Goal: Check status: Check status

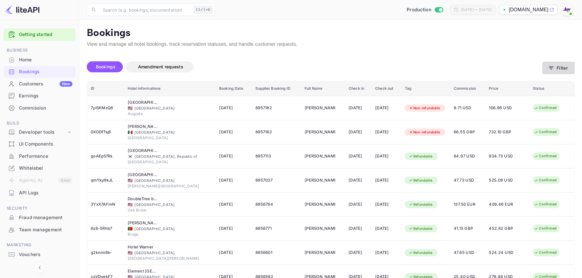
click at [557, 62] on button "Filter" at bounding box center [558, 68] width 32 height 13
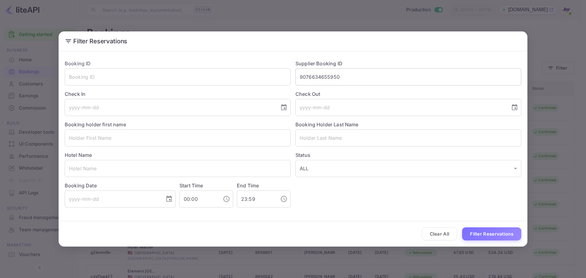
click at [401, 84] on input "9076634655950" at bounding box center [408, 76] width 226 height 17
click at [107, 140] on input "text" at bounding box center [178, 137] width 226 height 17
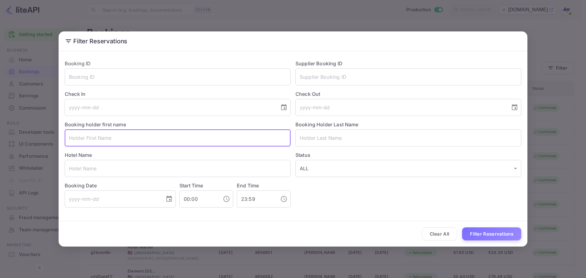
paste input "[PERSON_NAME]"
type input "[PERSON_NAME]"
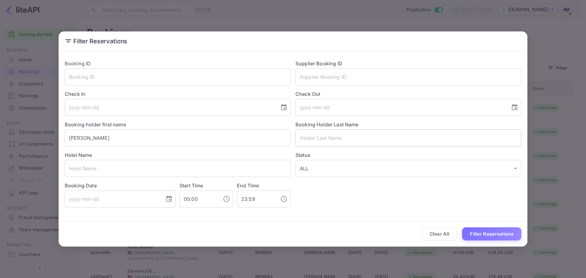
click at [348, 140] on input "text" at bounding box center [408, 137] width 226 height 17
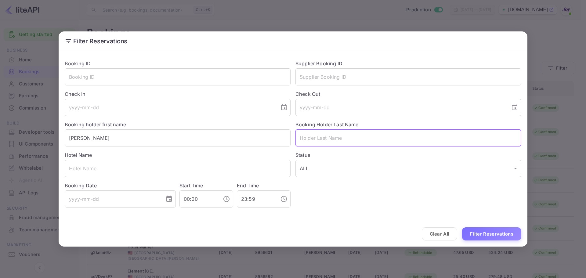
paste input "[PERSON_NAME]"
type input "[PERSON_NAME]"
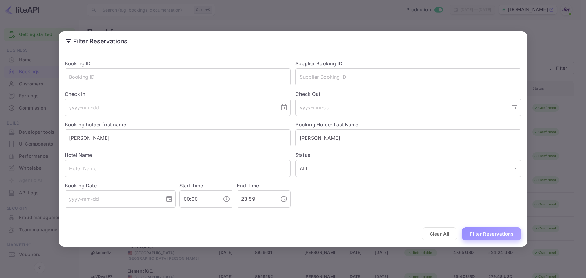
click at [477, 229] on button "Filter Reservations" at bounding box center [491, 233] width 59 height 13
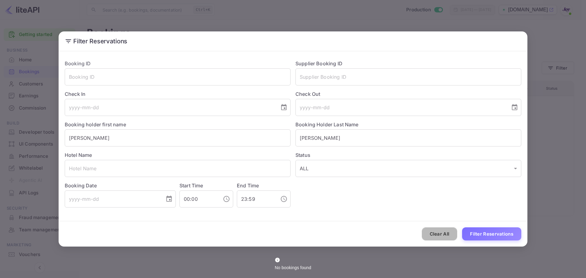
click at [433, 229] on button "Clear All" at bounding box center [440, 233] width 36 height 13
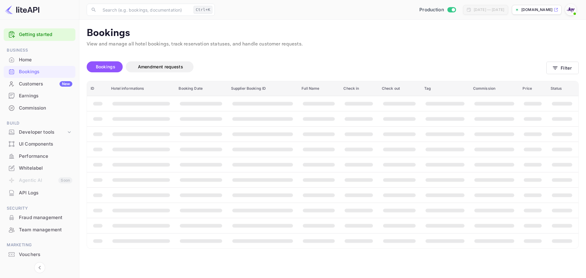
click at [433, 229] on th "booking table" at bounding box center [445, 225] width 49 height 15
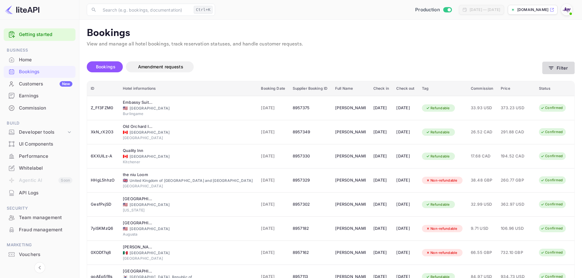
click at [563, 65] on button "Filter" at bounding box center [558, 68] width 32 height 13
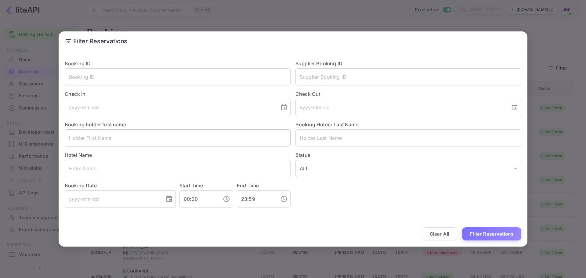
click at [222, 139] on input "text" at bounding box center [178, 137] width 226 height 17
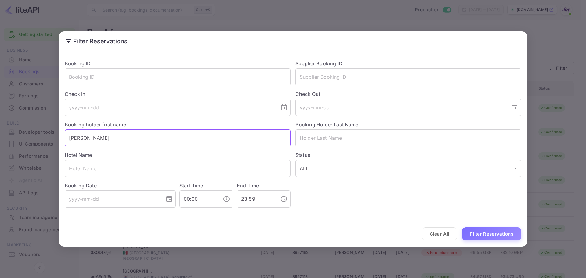
type input "[PERSON_NAME]"
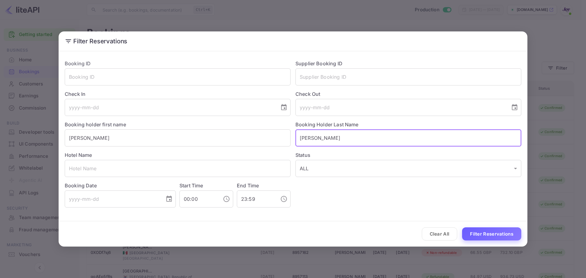
type input "[PERSON_NAME]"
click at [496, 235] on button "Filter Reservations" at bounding box center [491, 233] width 59 height 13
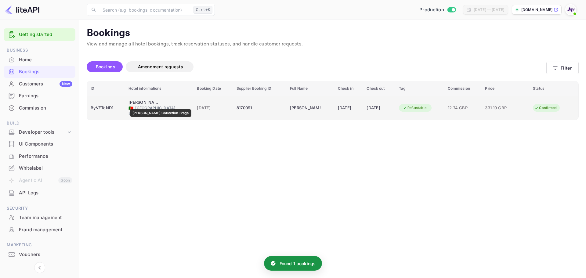
click at [154, 105] on div "[PERSON_NAME] Collection Braga" at bounding box center [144, 103] width 31 height 6
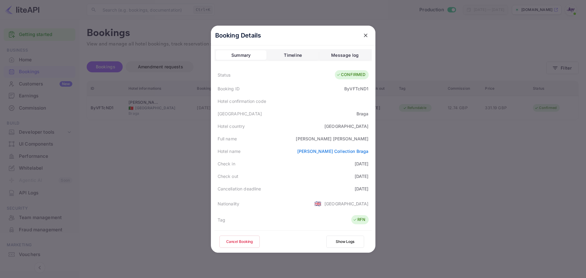
scroll to position [136, 0]
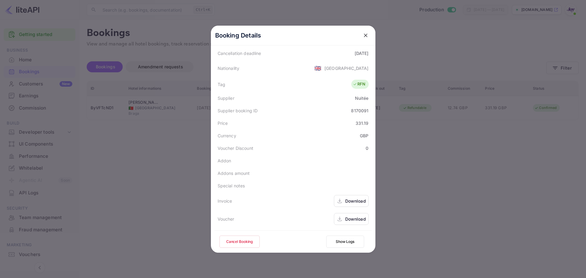
click at [345, 203] on div "Download" at bounding box center [355, 201] width 21 height 6
click at [341, 220] on div "Download" at bounding box center [351, 219] width 35 height 12
click at [53, 22] on div at bounding box center [293, 139] width 586 height 278
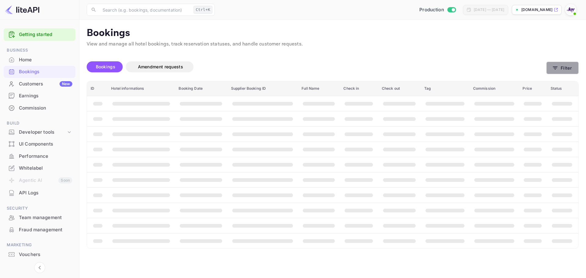
click at [552, 69] on icon "button" at bounding box center [555, 68] width 6 height 6
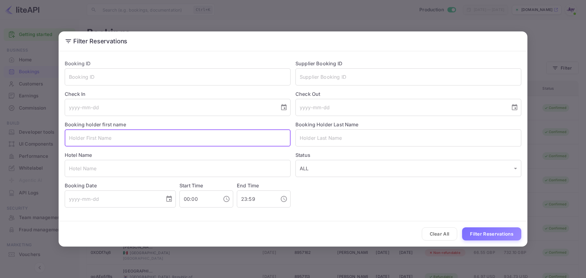
click at [125, 138] on input "text" at bounding box center [178, 137] width 226 height 17
paste input "Emma"
type input "Emma"
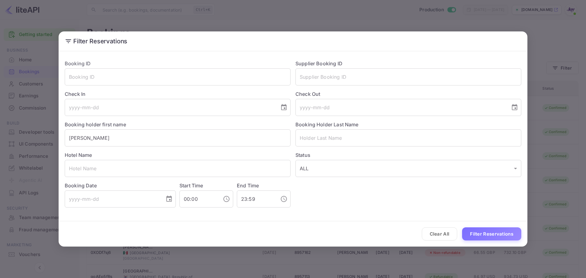
click at [342, 149] on div "Status ALL ALL ​" at bounding box center [406, 162] width 231 height 31
click at [342, 141] on input "text" at bounding box center [408, 137] width 226 height 17
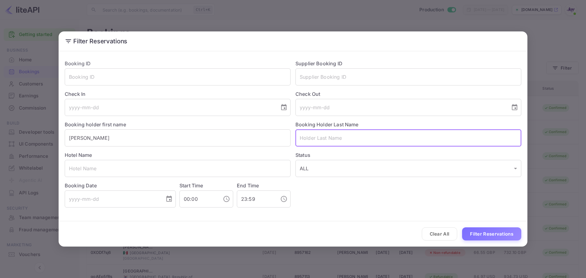
paste input "Shanahan"
type input "Shanahan"
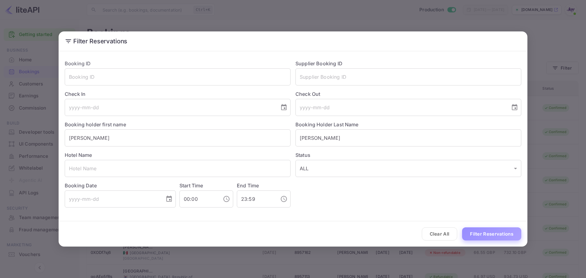
click at [477, 237] on button "Filter Reservations" at bounding box center [491, 233] width 59 height 13
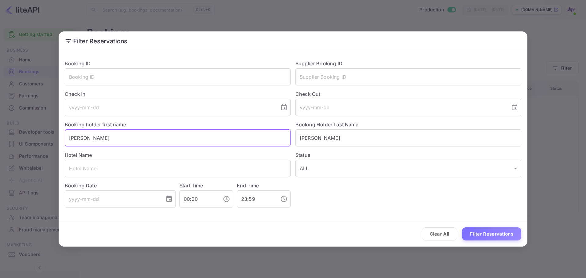
click at [139, 136] on input "Emma" at bounding box center [178, 137] width 226 height 17
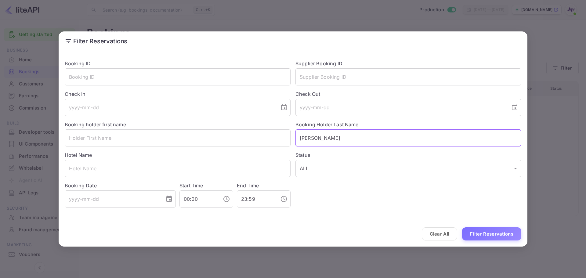
click at [335, 129] on input "Shanahan" at bounding box center [408, 137] width 226 height 17
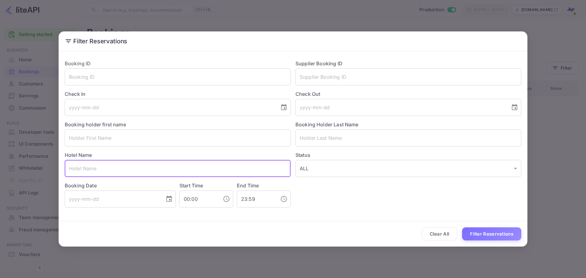
click at [165, 161] on input "text" at bounding box center [178, 168] width 226 height 17
paste input "Killarney Plaza Hotel"
type input "Killarney Plaza Hotel"
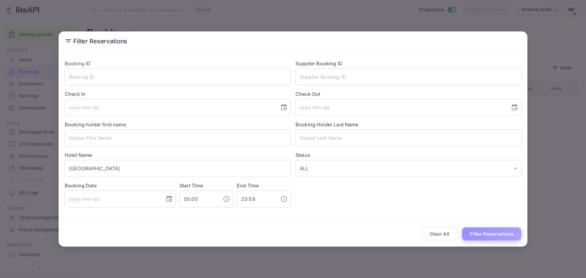
click at [509, 232] on button "Filter Reservations" at bounding box center [491, 233] width 59 height 13
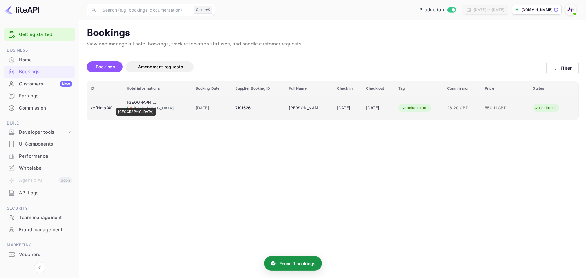
click at [142, 104] on div "Killarney Plaza Hotel and Spa" at bounding box center [142, 103] width 31 height 6
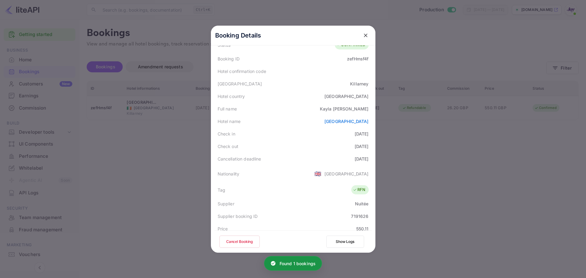
scroll to position [92, 0]
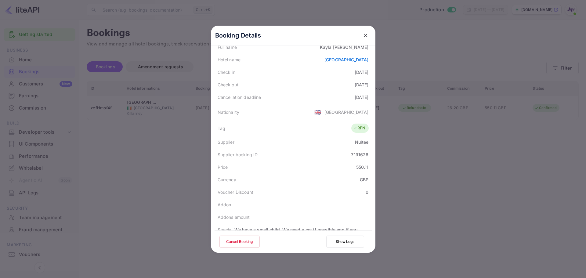
click at [366, 37] on button "close" at bounding box center [365, 35] width 11 height 11
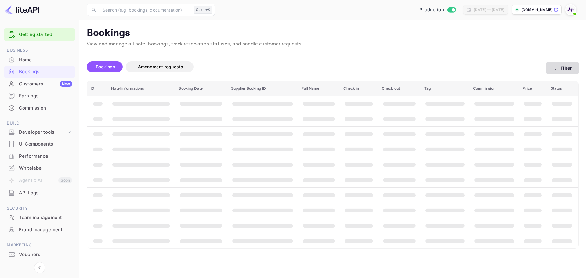
click at [552, 69] on button "Filter" at bounding box center [562, 68] width 32 height 13
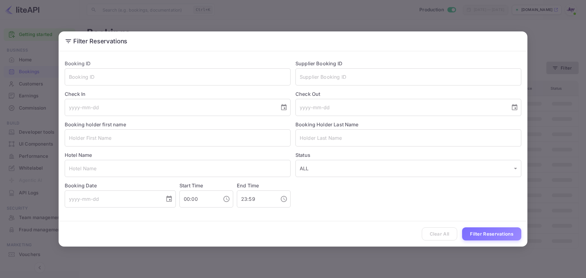
click at [552, 69] on div "Filter Reservations Booking ID ​ Supplier Booking ID ​ Check In ​ Check Out ​ B…" at bounding box center [293, 139] width 586 height 278
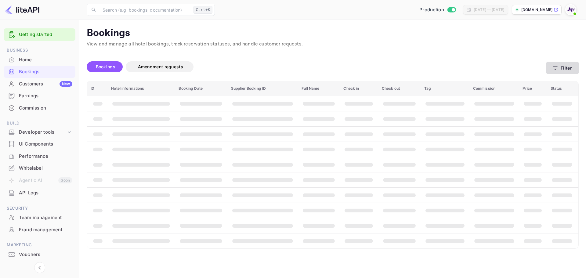
click at [552, 69] on div "Filter Reservations Booking ID ​ Supplier Booking ID ​ Check In ​ Check Out ​ B…" at bounding box center [293, 139] width 586 height 278
click at [552, 69] on button "Filter" at bounding box center [562, 68] width 32 height 13
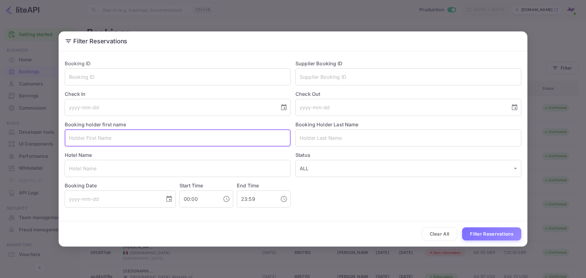
click at [114, 135] on input "text" at bounding box center [178, 137] width 226 height 17
click at [101, 172] on input "text" at bounding box center [178, 168] width 226 height 17
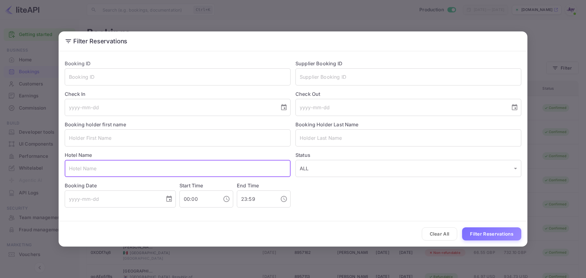
paste input "Emma"
type input "Emma"
click at [103, 167] on input "Emma" at bounding box center [178, 168] width 226 height 17
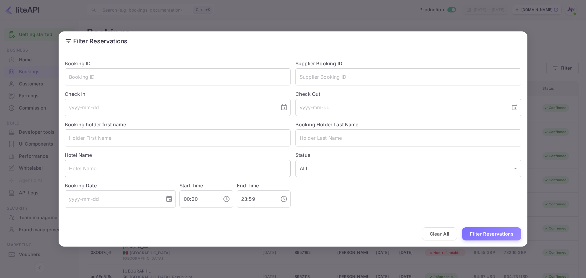
click at [131, 169] on input "text" at bounding box center [178, 168] width 226 height 17
paste input "Killarney Plaza Hotel"
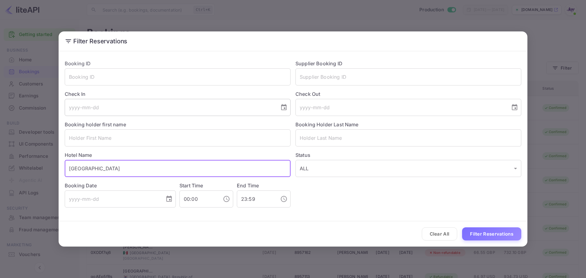
type input "Killarney Plaza Hotel"
click at [147, 102] on input "tel" at bounding box center [170, 107] width 211 height 17
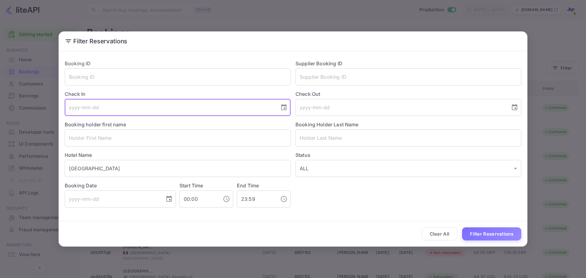
click at [288, 110] on button "Choose date" at bounding box center [284, 107] width 12 height 12
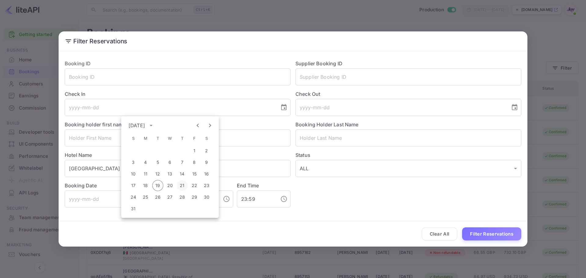
click at [185, 185] on button "21" at bounding box center [182, 185] width 11 height 11
type input "2025-08-21"
click at [517, 108] on icon "Choose date" at bounding box center [514, 107] width 7 height 7
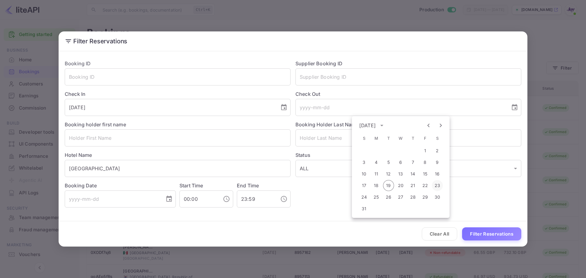
click at [434, 187] on button "23" at bounding box center [437, 185] width 11 height 11
type input "2025-08-23"
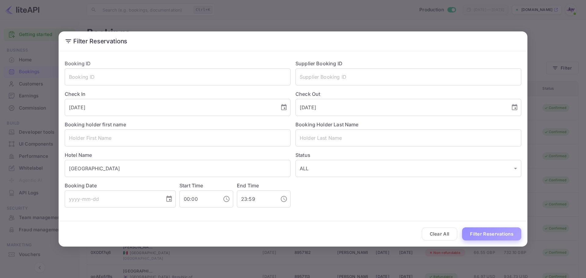
click at [470, 236] on button "Filter Reservations" at bounding box center [491, 233] width 59 height 13
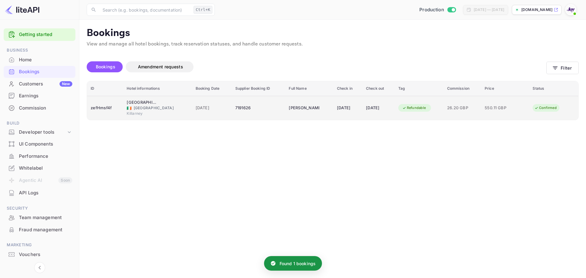
click at [151, 111] on div "Killarney" at bounding box center [157, 113] width 61 height 5
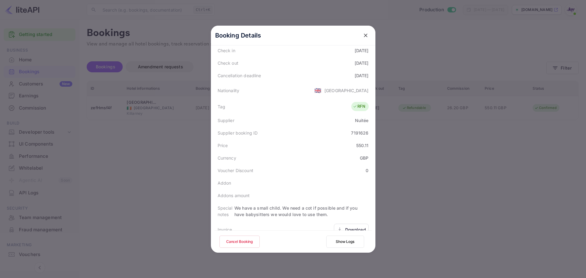
scroll to position [142, 0]
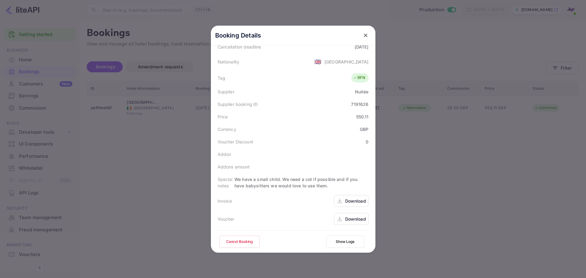
click at [106, 163] on div at bounding box center [293, 139] width 586 height 278
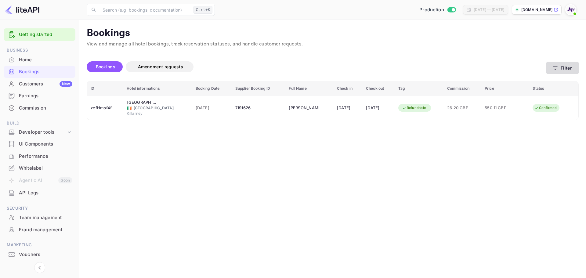
click at [560, 68] on button "Filter" at bounding box center [562, 68] width 32 height 13
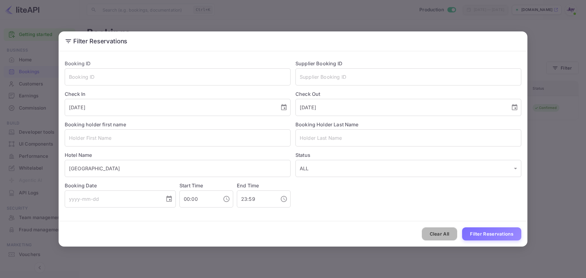
click at [444, 234] on button "Clear All" at bounding box center [440, 233] width 36 height 13
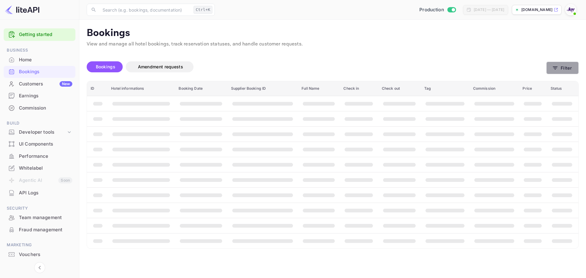
click at [558, 67] on icon "button" at bounding box center [555, 68] width 6 height 6
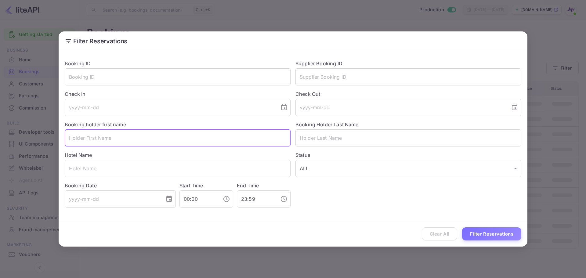
click at [205, 140] on input "text" at bounding box center [178, 137] width 226 height 17
paste input "Alphy"
type input "Alphy"
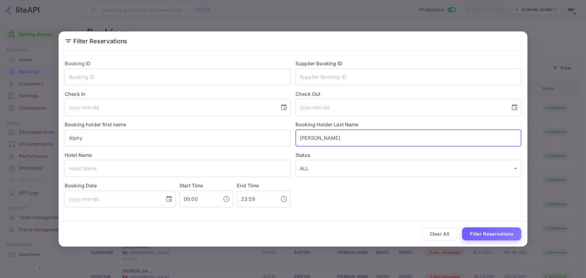
type input "Williams"
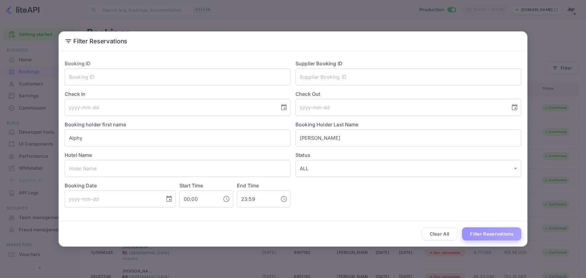
click at [498, 234] on button "Filter Reservations" at bounding box center [491, 233] width 59 height 13
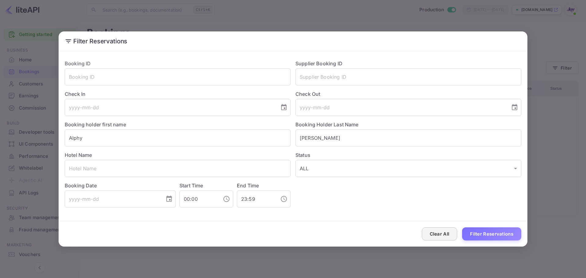
click at [439, 227] on button "Clear All" at bounding box center [440, 233] width 36 height 13
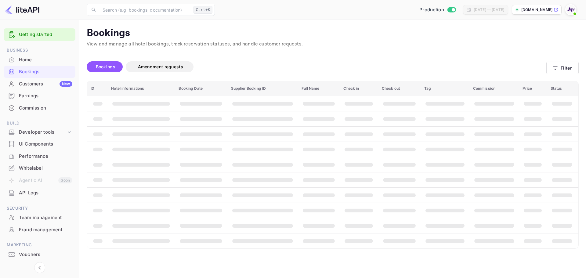
click at [439, 227] on div "Clear All Filter Reservations" at bounding box center [293, 233] width 469 height 25
click at [439, 227] on span "booking table" at bounding box center [445, 226] width 39 height 4
click at [556, 68] on icon "button" at bounding box center [555, 68] width 5 height 3
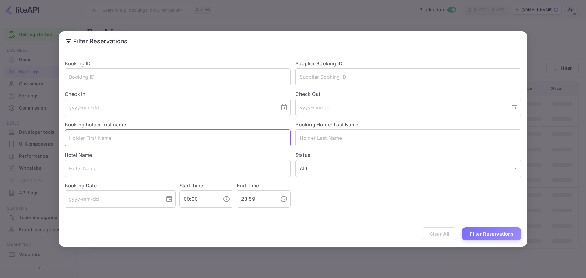
click at [133, 140] on input "text" at bounding box center [178, 137] width 226 height 17
type input "[PERSON_NAME]"
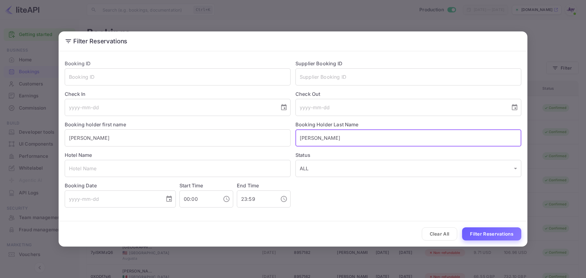
type input "[PERSON_NAME]"
click at [496, 239] on button "Filter Reservations" at bounding box center [491, 233] width 59 height 13
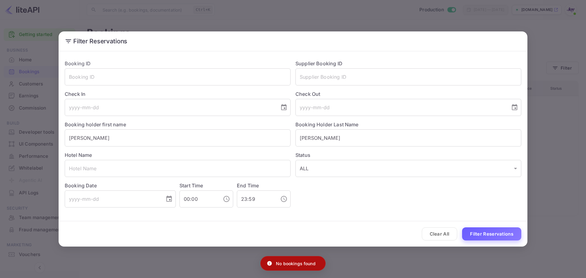
click at [496, 239] on button "Filter Reservations" at bounding box center [491, 233] width 59 height 13
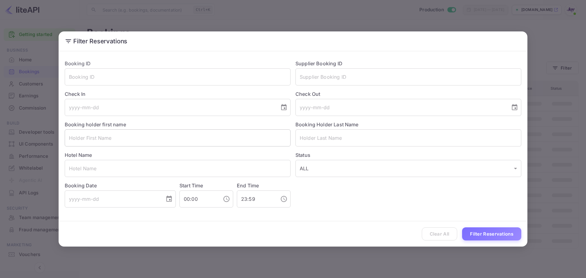
click at [144, 136] on input "text" at bounding box center [178, 137] width 226 height 17
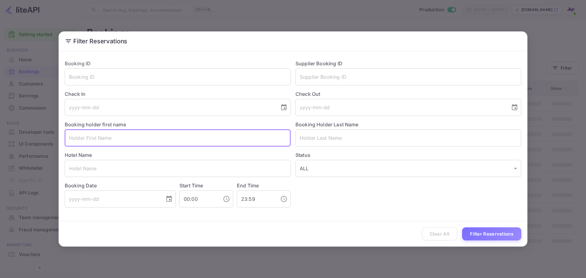
click at [144, 136] on input "text" at bounding box center [178, 137] width 226 height 17
type input "[PERSON_NAME]"
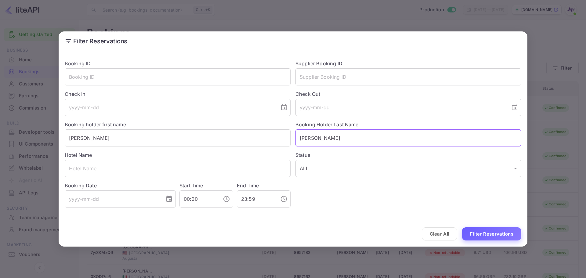
type input "[PERSON_NAME]"
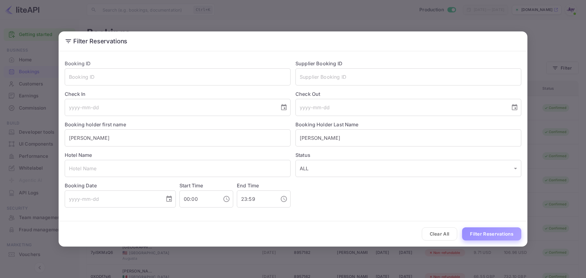
click at [514, 234] on button "Filter Reservations" at bounding box center [491, 233] width 59 height 13
